Goal: Find specific page/section: Find specific page/section

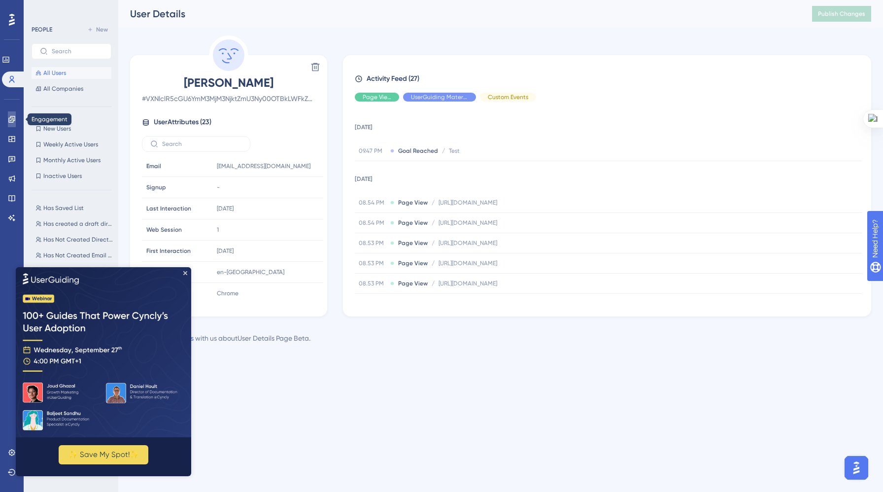
click at [13, 118] on icon at bounding box center [12, 119] width 8 height 8
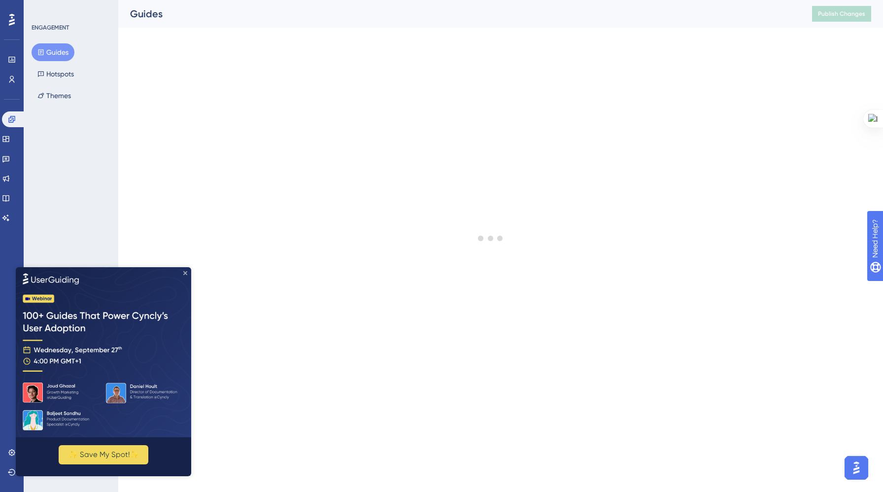
click at [184, 272] on icon "Close Preview" at bounding box center [185, 273] width 4 height 4
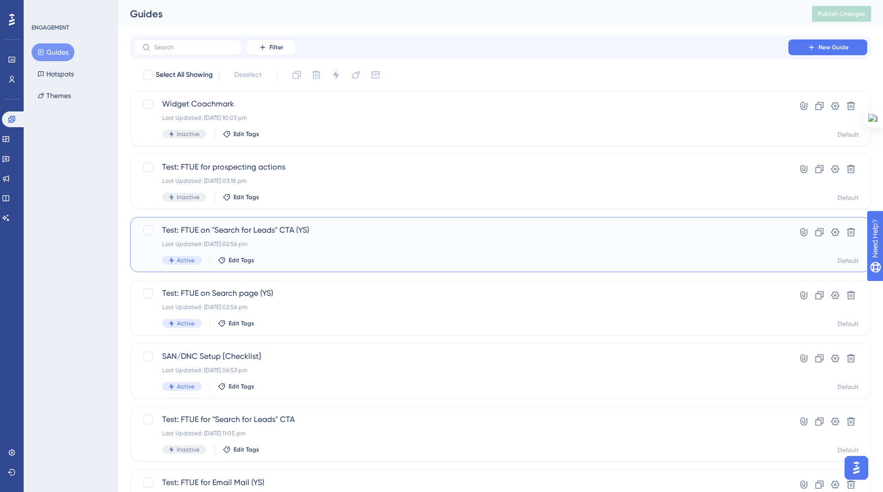
click at [317, 258] on div "Active Edit Tags" at bounding box center [461, 260] width 598 height 9
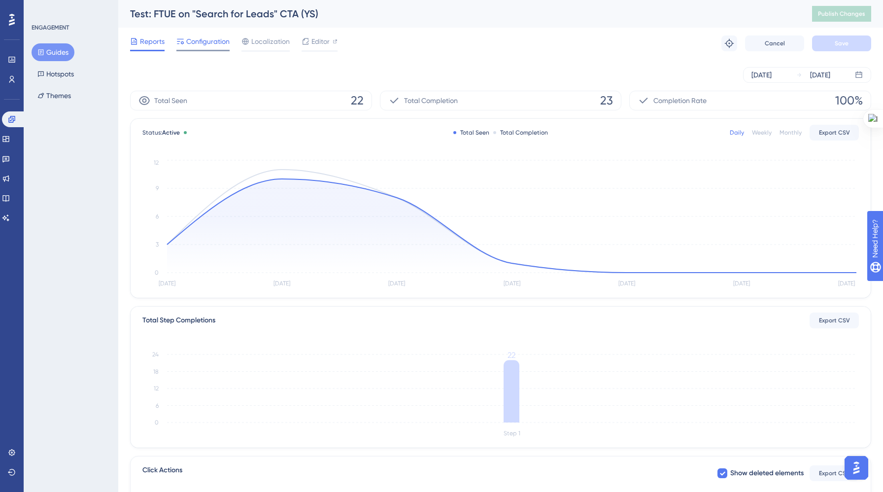
click at [208, 42] on span "Configuration" at bounding box center [207, 41] width 43 height 12
